Goal: Share content

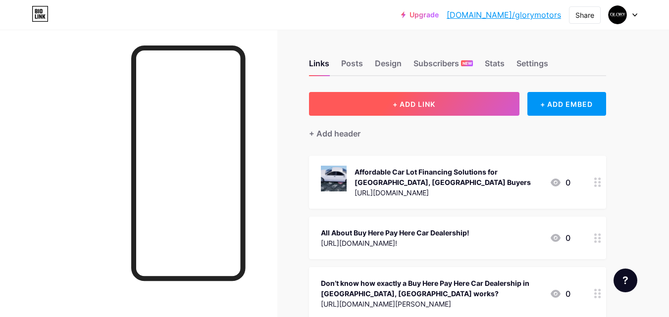
click at [380, 109] on button "+ ADD LINK" at bounding box center [414, 104] width 210 height 24
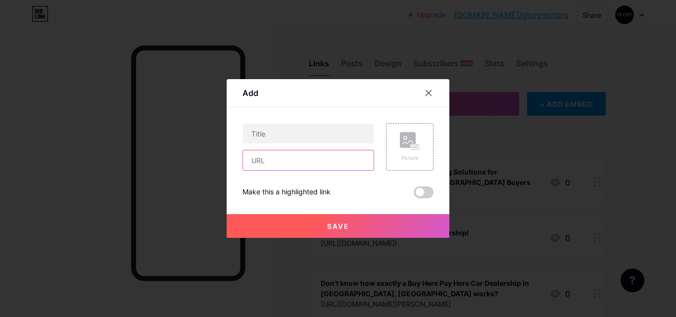
click at [281, 162] on input "text" at bounding box center [308, 160] width 131 height 20
paste input "[URL][DOMAIN_NAME]"
type input "[URL][DOMAIN_NAME]"
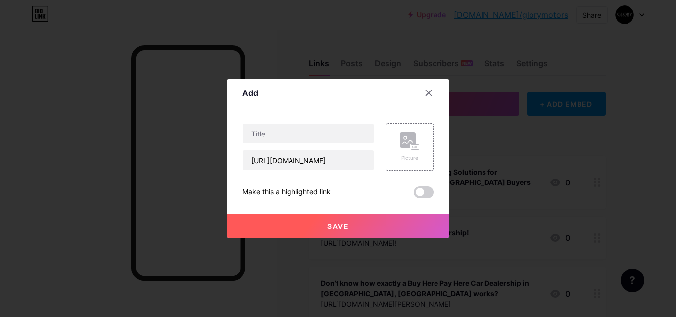
click at [273, 149] on div "[URL][DOMAIN_NAME]" at bounding box center [308, 147] width 132 height 48
click at [271, 135] on input "text" at bounding box center [308, 134] width 131 height 20
paste input "5 Common Pitfalls to Avoid When Buying a Used Car Online"
type input "5 Common Pitfalls to Avoid When Buying a Used Car Online"
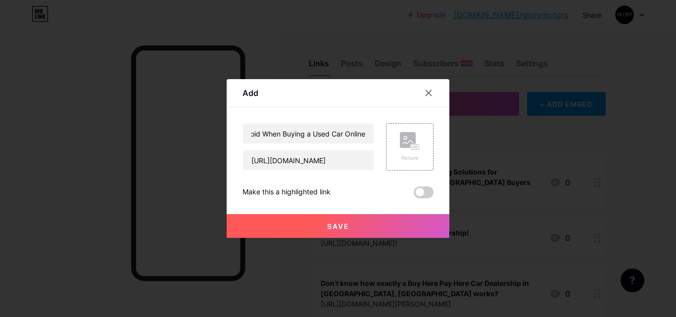
click at [331, 222] on span "Save" at bounding box center [338, 226] width 22 height 8
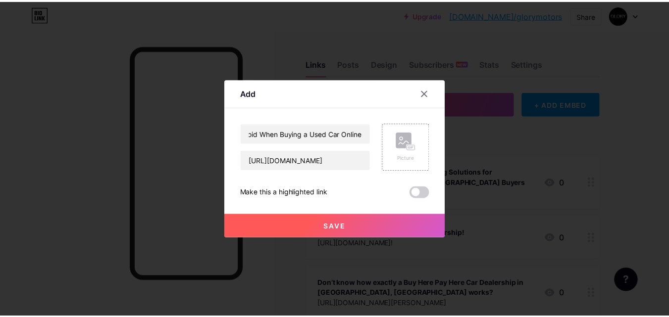
scroll to position [0, 0]
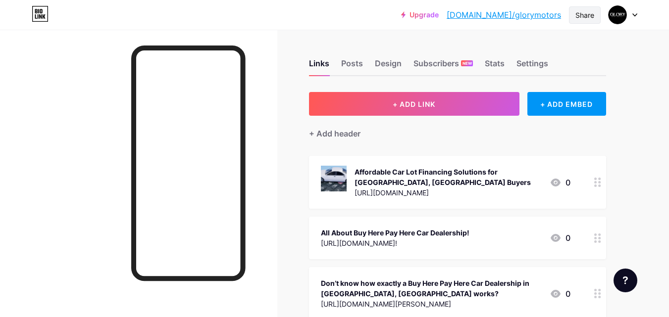
click at [597, 11] on div "Share" at bounding box center [585, 14] width 32 height 17
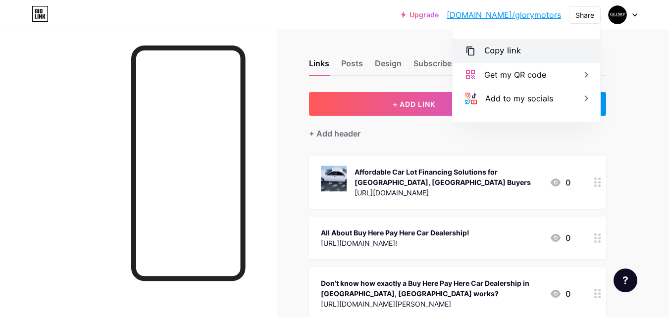
click at [519, 51] on div "Copy link" at bounding box center [525, 51] width 147 height 24
